Goal: Use online tool/utility: Utilize a website feature to perform a specific function

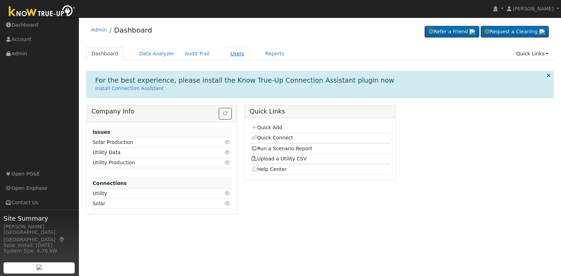
click at [232, 54] on link "Users" at bounding box center [237, 53] width 25 height 13
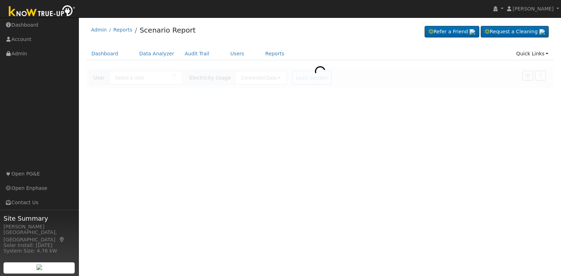
type input "[PERSON_NAME] & [PERSON_NAME]"
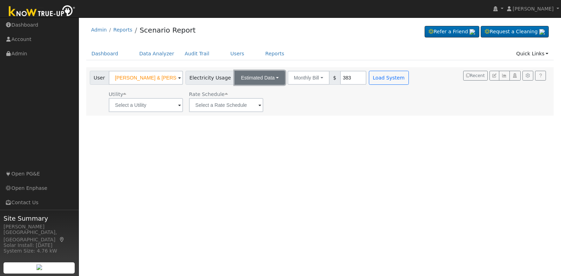
click at [258, 75] on button "Estimated Data" at bounding box center [260, 78] width 50 height 14
click at [260, 103] on link "Estimated Data" at bounding box center [260, 104] width 50 height 10
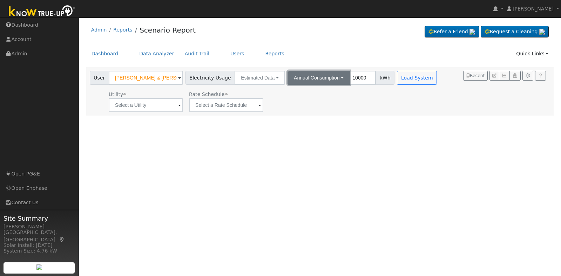
click at [322, 75] on button "Annual Consumption" at bounding box center [319, 78] width 62 height 14
click at [350, 82] on input "10000" at bounding box center [363, 78] width 26 height 14
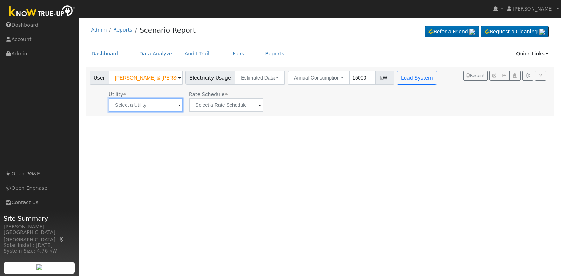
click at [169, 109] on input "text" at bounding box center [146, 105] width 74 height 14
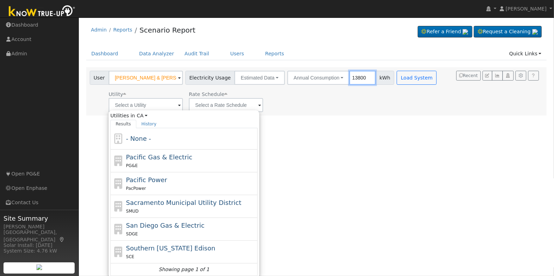
type input "13800"
click at [357, 202] on div "User Profile First name Last name Email Email Notifications No Emails No Emails…" at bounding box center [316, 147] width 475 height 259
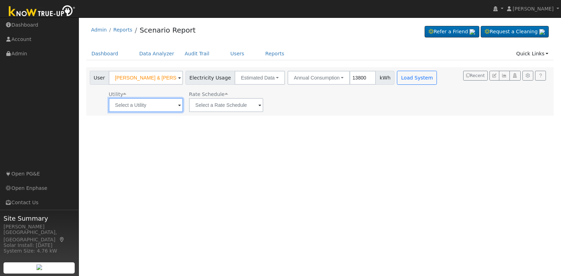
click at [171, 102] on input "text" at bounding box center [146, 105] width 74 height 14
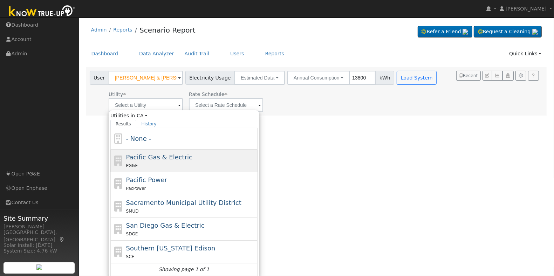
click at [181, 167] on div "PG&E" at bounding box center [191, 165] width 130 height 7
type input "Pacific Gas & Electric"
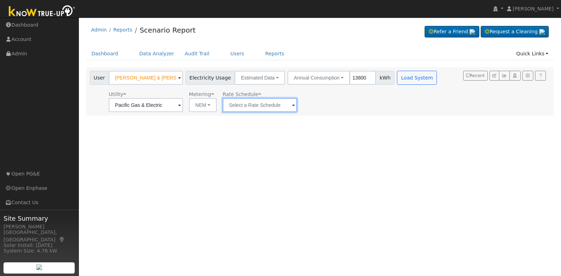
click at [272, 105] on input "text" at bounding box center [260, 105] width 74 height 14
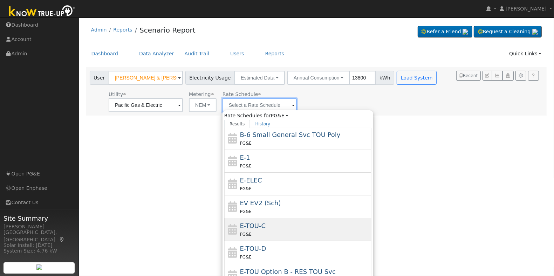
scroll to position [123, 0]
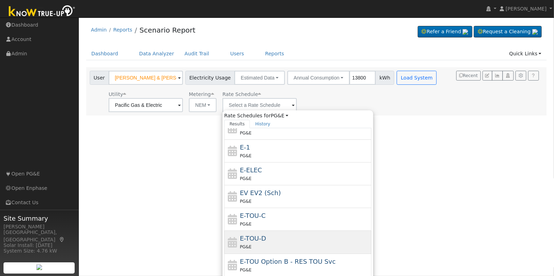
click at [272, 235] on div "E-TOU-D PG&E" at bounding box center [305, 242] width 130 height 17
type input "E-TOU-D"
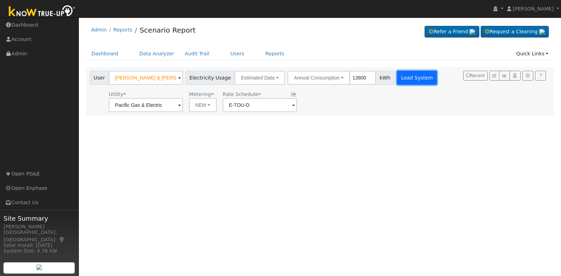
click at [410, 74] on button "Load System" at bounding box center [417, 78] width 40 height 14
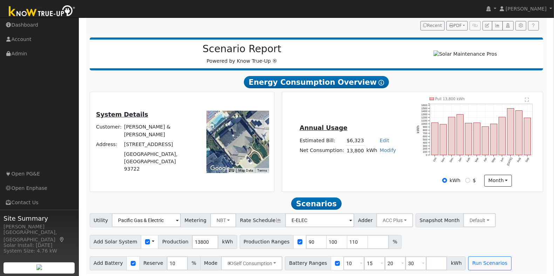
scroll to position [84, 0]
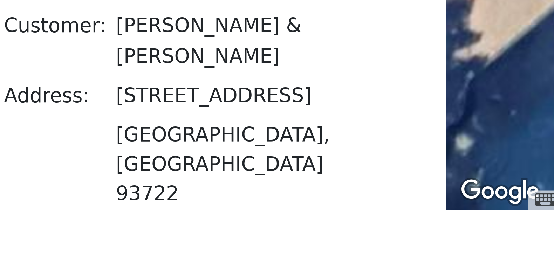
click at [176, 170] on div "System Details Customer: [PERSON_NAME] & [PERSON_NAME] Address: [STREET_ADDRESS…" at bounding box center [182, 140] width 182 height 89
